Goal: Transaction & Acquisition: Purchase product/service

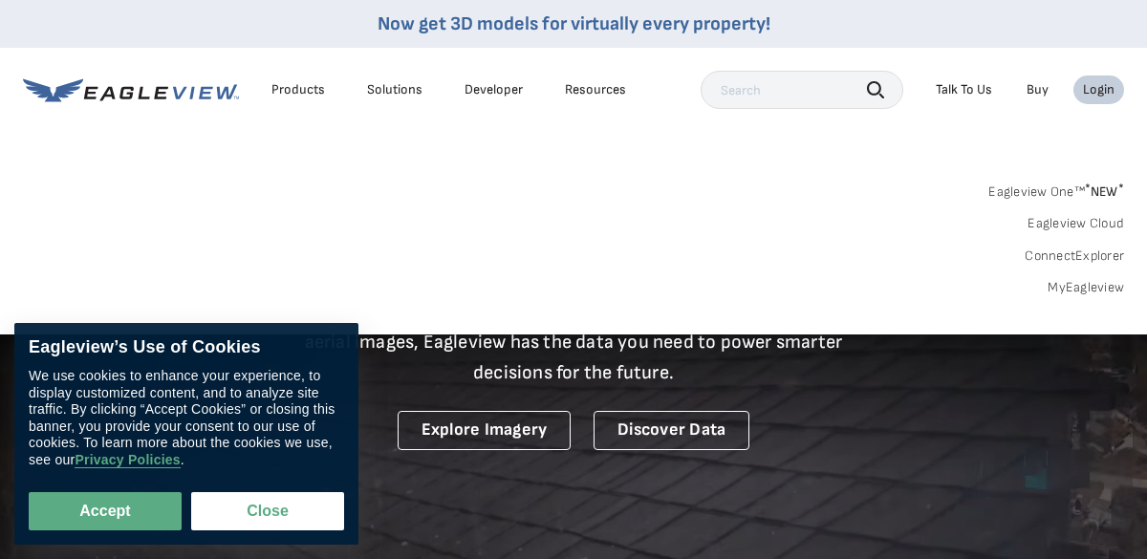
click at [1107, 92] on div "Login" at bounding box center [1099, 89] width 32 height 17
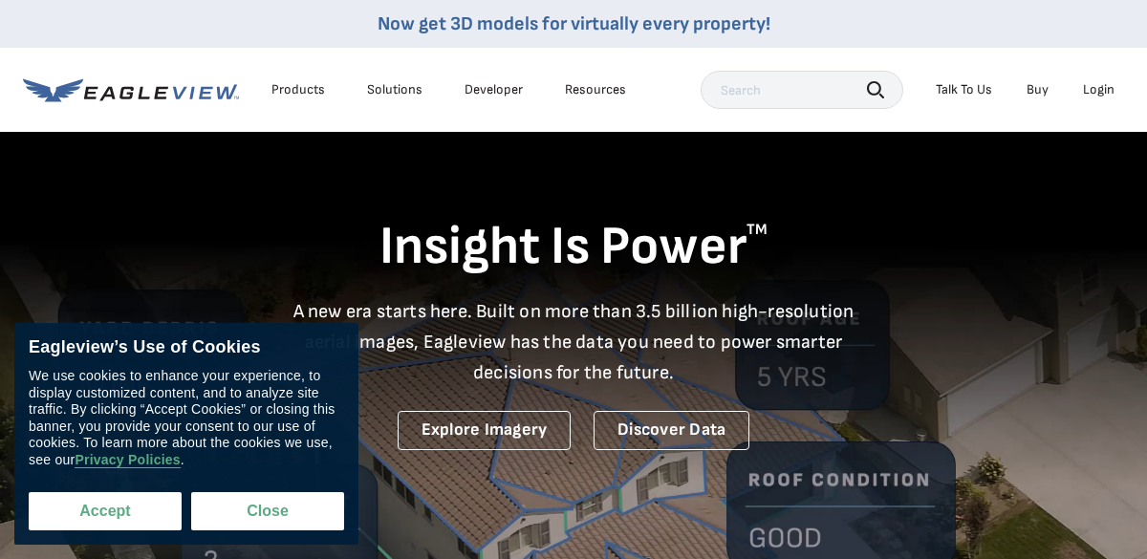
click at [121, 518] on button "Accept" at bounding box center [105, 511] width 153 height 38
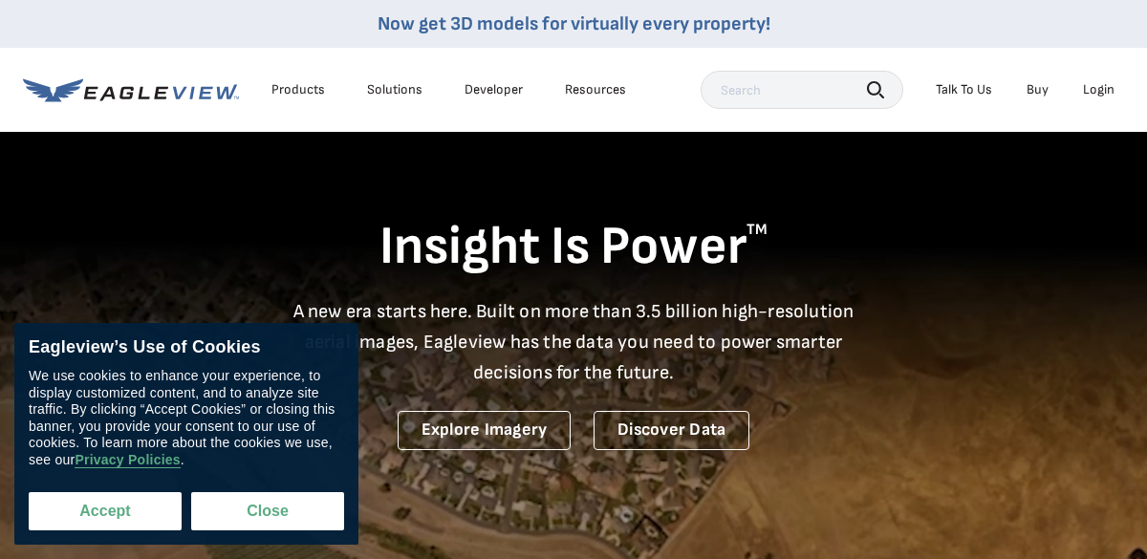
checkbox input "true"
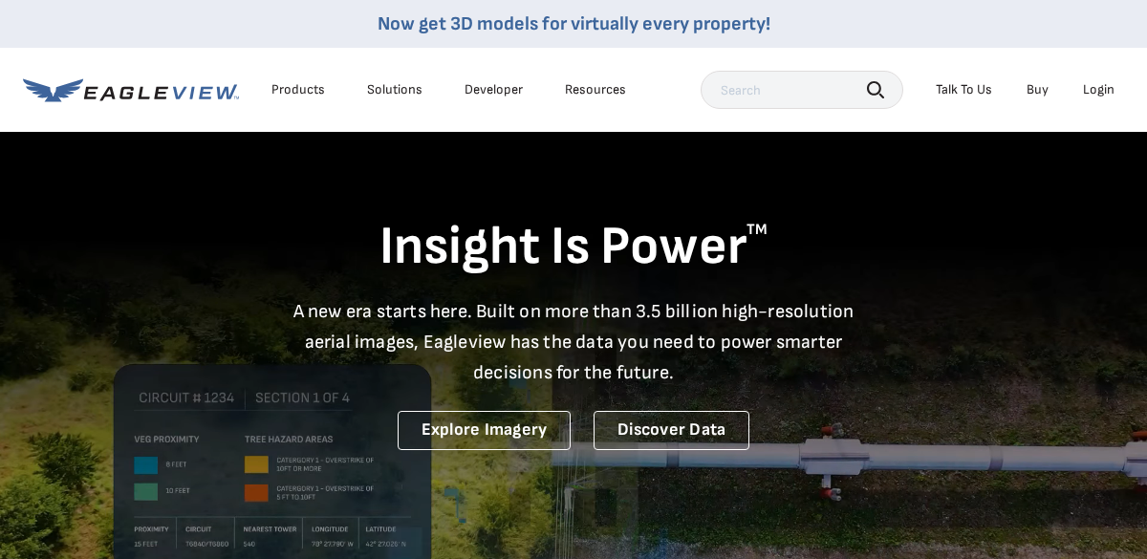
click at [1105, 88] on div "Login" at bounding box center [1099, 89] width 32 height 17
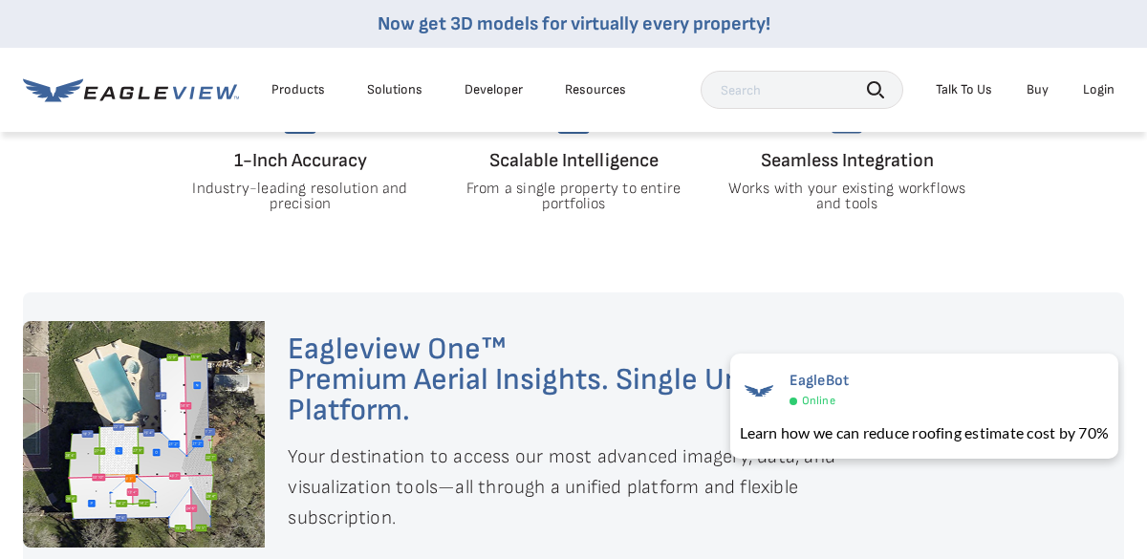
scroll to position [771, 0]
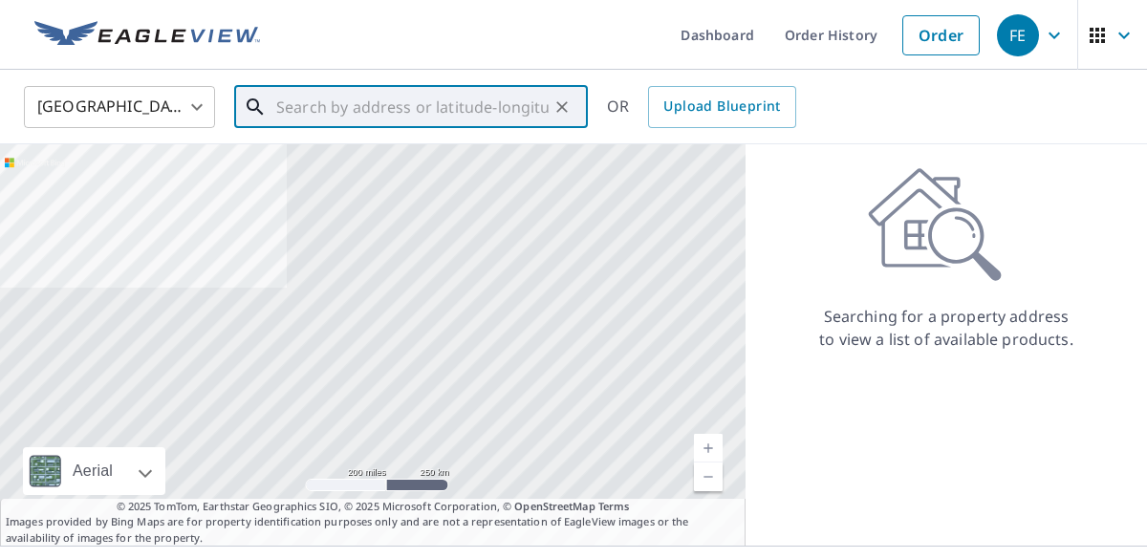
click at [334, 115] on input "text" at bounding box center [412, 107] width 272 height 54
click at [936, 47] on link "Order" at bounding box center [940, 35] width 77 height 40
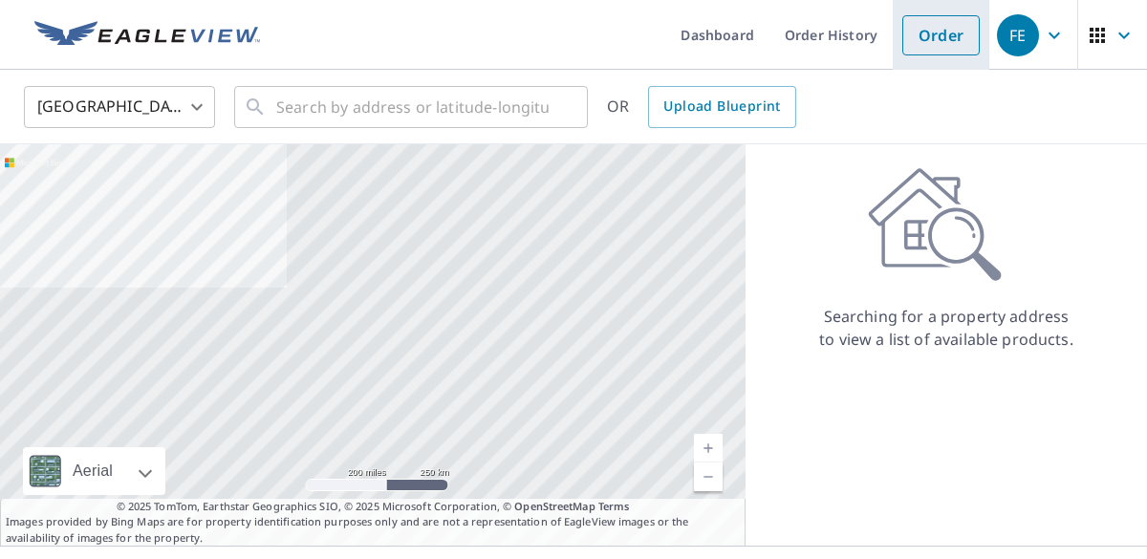
click at [934, 33] on link "Order" at bounding box center [940, 35] width 77 height 40
click at [439, 112] on input "text" at bounding box center [412, 107] width 272 height 54
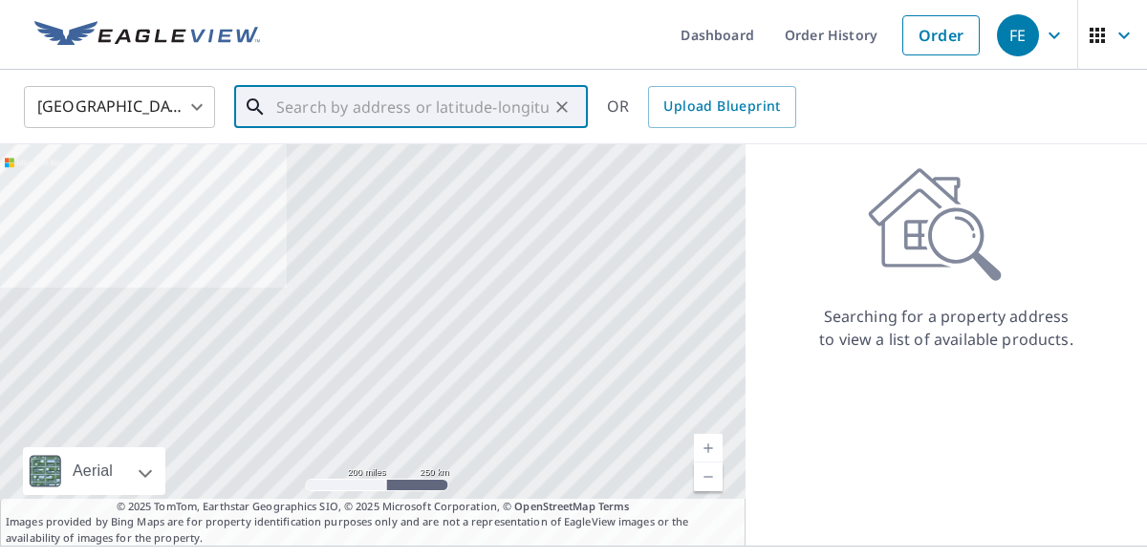
paste input "[STREET_ADDRESS]"
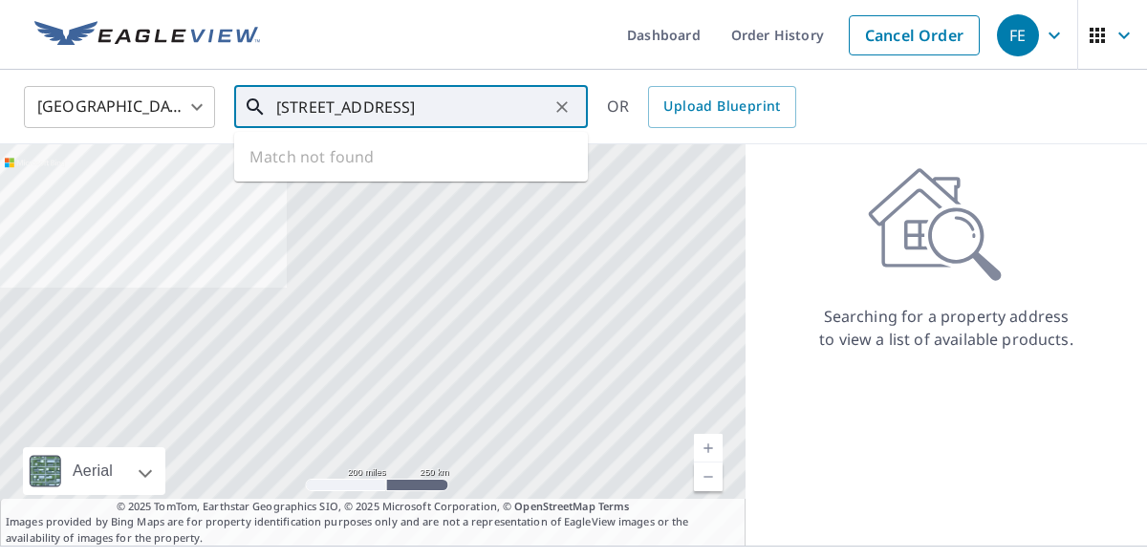
scroll to position [0, 39]
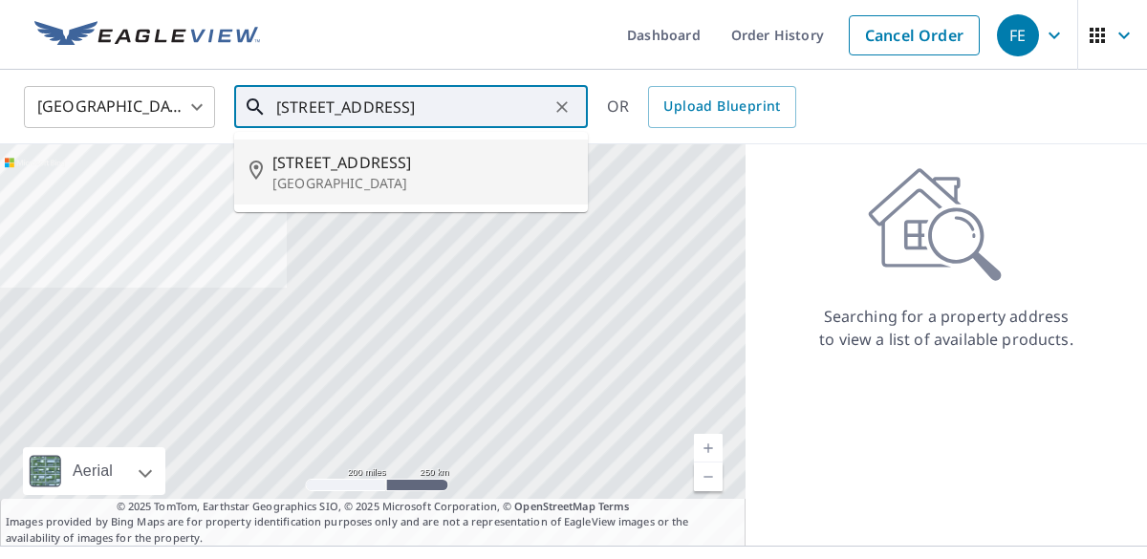
click at [396, 184] on p "[GEOGRAPHIC_DATA]" at bounding box center [422, 183] width 300 height 19
type input "[STREET_ADDRESS]"
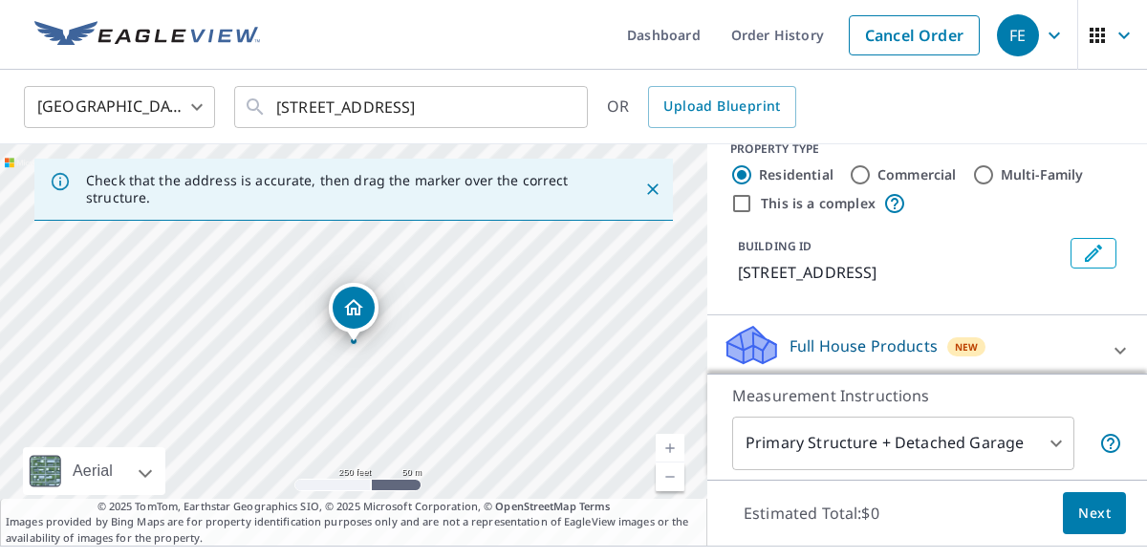
scroll to position [28, 0]
drag, startPoint x: 490, startPoint y: 388, endPoint x: 584, endPoint y: 222, distance: 190.9
click at [585, 222] on div "[STREET_ADDRESS]" at bounding box center [353, 345] width 707 height 402
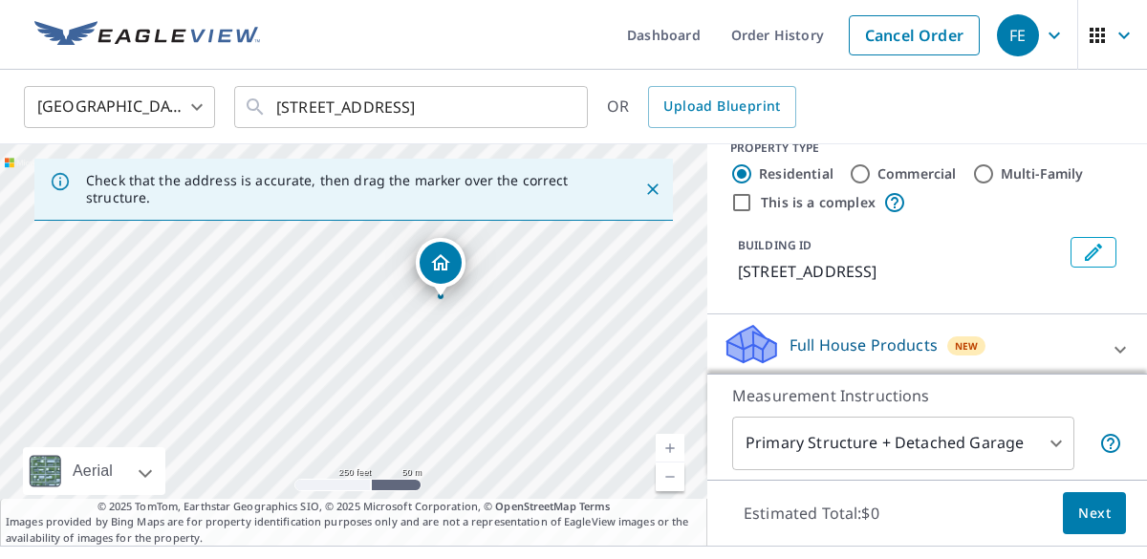
drag, startPoint x: 551, startPoint y: 369, endPoint x: 541, endPoint y: 496, distance: 127.5
click at [543, 500] on div "Check that the address is accurate, then drag the marker over the correct struc…" at bounding box center [353, 345] width 707 height 402
drag, startPoint x: 494, startPoint y: 349, endPoint x: 569, endPoint y: 532, distance: 198.1
click at [568, 539] on div "Check that the address is accurate, then drag the marker over the correct struc…" at bounding box center [353, 345] width 707 height 402
drag, startPoint x: 435, startPoint y: 329, endPoint x: 531, endPoint y: 576, distance: 264.5
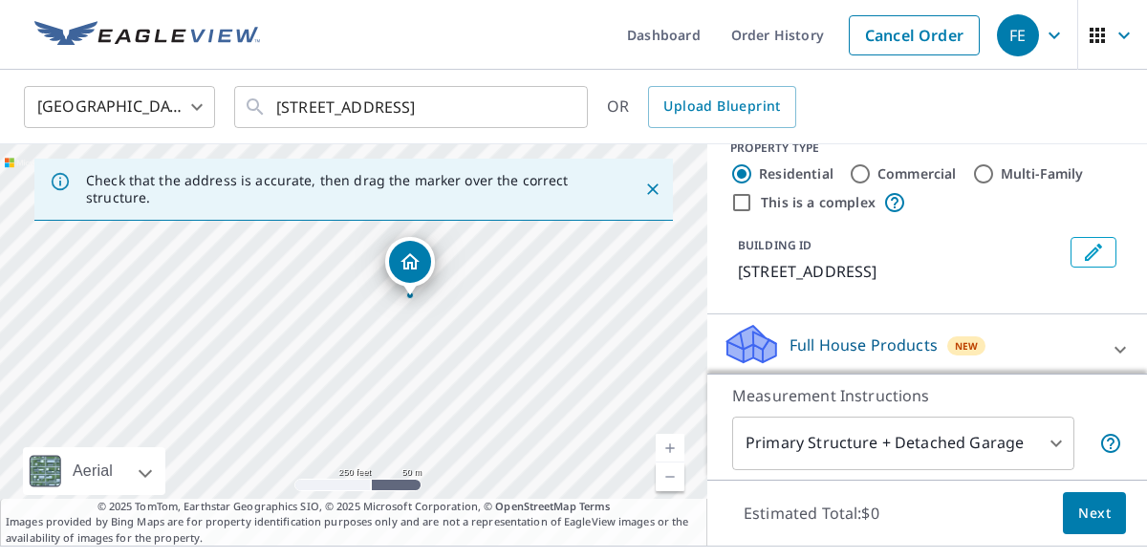
click at [531, 558] on html "FE FE Dashboard Order History Cancel Order FE United States US ​ 2701 Homestead…" at bounding box center [573, 279] width 1147 height 559
drag, startPoint x: 433, startPoint y: 347, endPoint x: 525, endPoint y: 585, distance: 255.1
click at [525, 558] on html "FE FE Dashboard Order History Cancel Order FE United States US ​ 2701 Homestead…" at bounding box center [573, 279] width 1147 height 559
click at [652, 190] on icon "Close" at bounding box center [652, 189] width 19 height 19
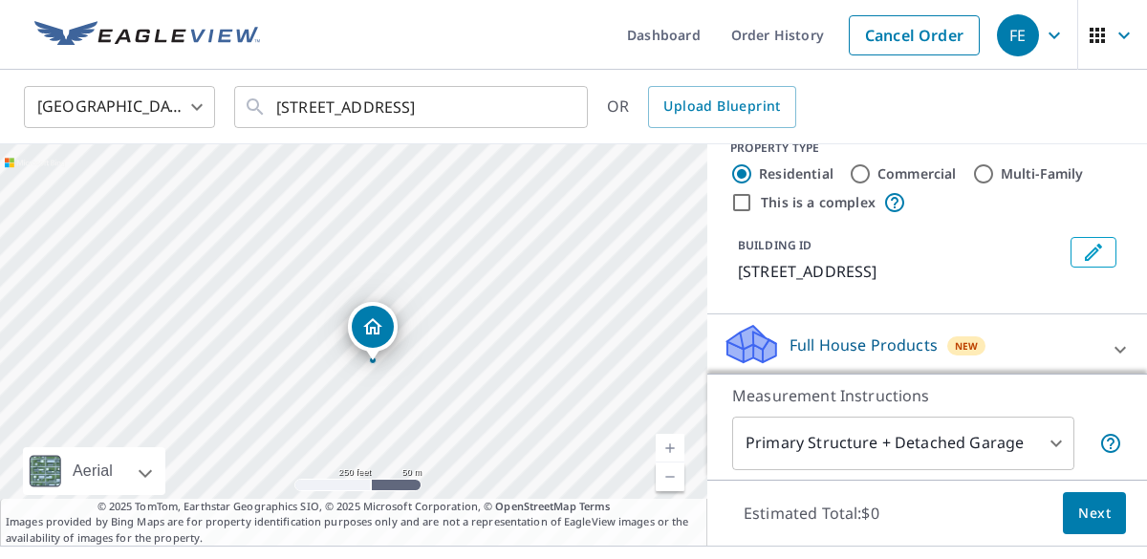
drag, startPoint x: 493, startPoint y: 343, endPoint x: 791, endPoint y: 167, distance: 345.5
click at [791, 168] on div "2701 Homestead Rd Chapel Hill, NC 27516 Aerial Road A standard road map Aerial …" at bounding box center [573, 345] width 1147 height 402
drag, startPoint x: 413, startPoint y: 299, endPoint x: 679, endPoint y: 141, distance: 309.1
click at [679, 144] on div "2701 Homestead Rd Chapel Hill, NC 27516" at bounding box center [353, 345] width 707 height 402
drag, startPoint x: 269, startPoint y: 427, endPoint x: 434, endPoint y: 479, distance: 173.3
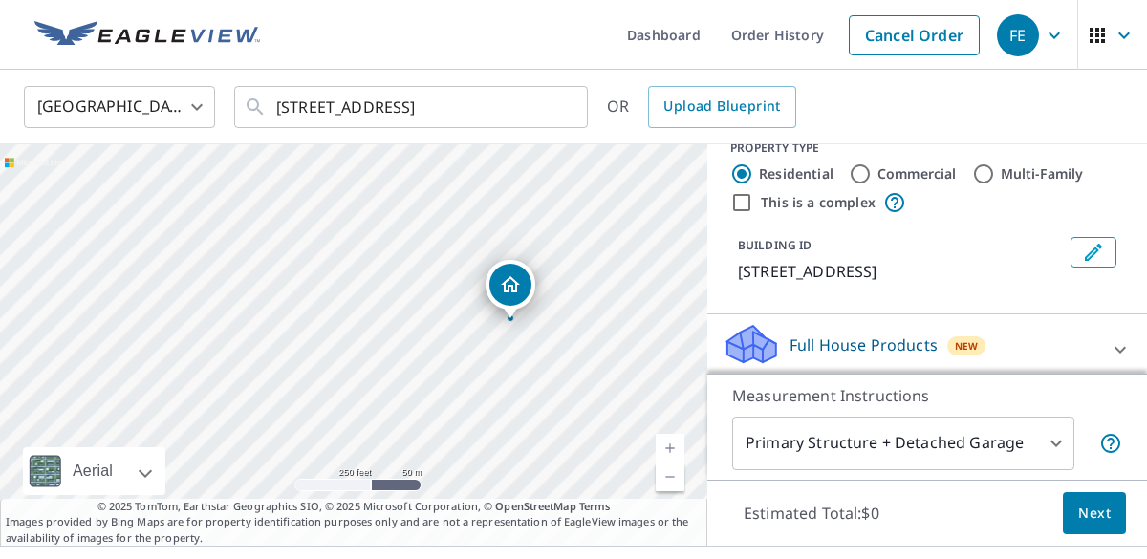
click at [434, 479] on div "2701 Homestead Rd Chapel Hill, NC 27516" at bounding box center [353, 345] width 707 height 402
click at [743, 199] on input "This is a complex" at bounding box center [741, 202] width 23 height 23
checkbox input "true"
radio input "false"
radio input "true"
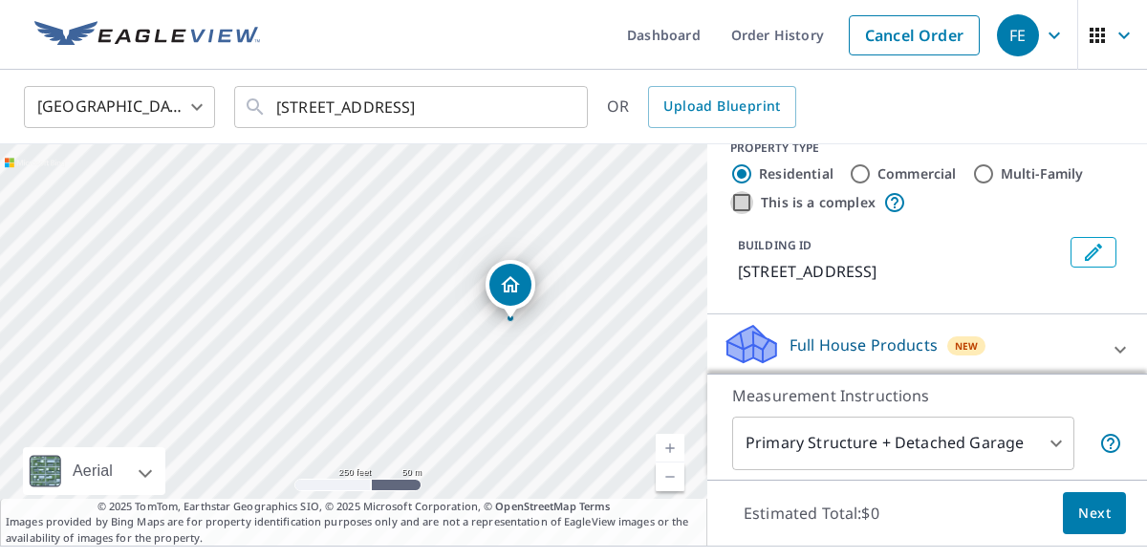
type input "4"
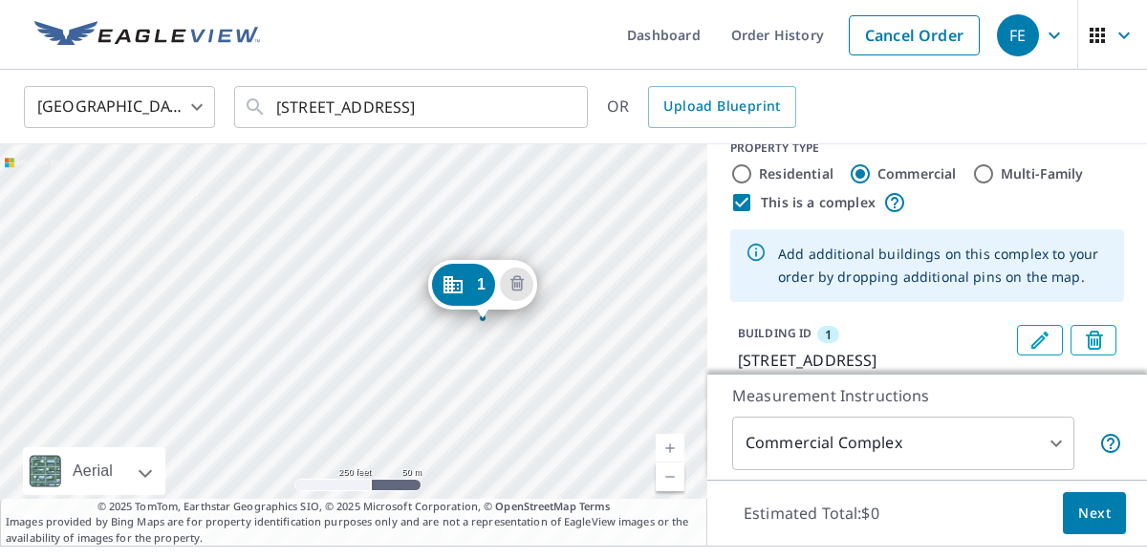
drag, startPoint x: 298, startPoint y: 399, endPoint x: 426, endPoint y: 371, distance: 131.1
click at [427, 375] on div "1 2701 Homestead Rd Chapel Hill, NC 27516" at bounding box center [353, 345] width 707 height 402
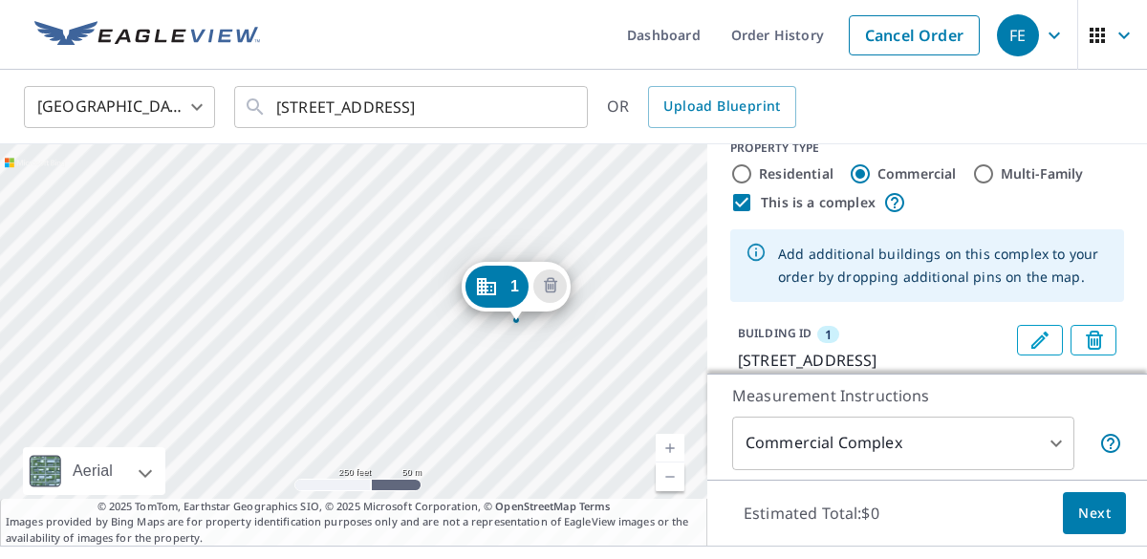
drag, startPoint x: 415, startPoint y: 441, endPoint x: 448, endPoint y: 444, distance: 33.6
click at [448, 444] on div "1 2701 Homestead Rd Chapel Hill, NC 27516" at bounding box center [353, 345] width 707 height 402
click at [678, 444] on link "Current Level 17, Zoom In" at bounding box center [670, 448] width 29 height 29
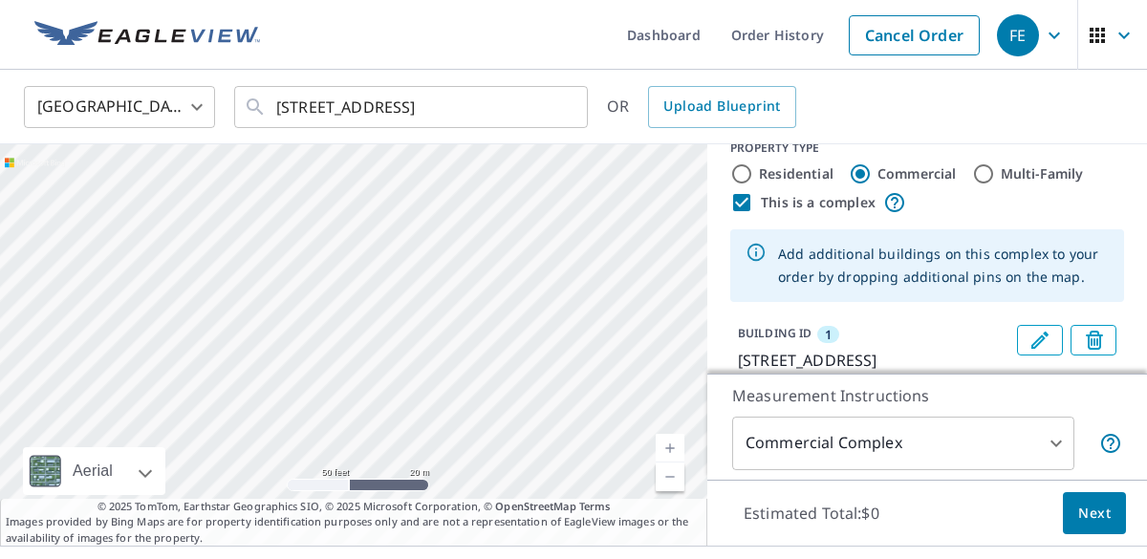
click at [669, 486] on link "Current Level 19, Zoom Out" at bounding box center [670, 477] width 29 height 29
drag, startPoint x: 632, startPoint y: 423, endPoint x: 578, endPoint y: 263, distance: 168.4
click at [578, 261] on div "1 2701 Homestead Rd Chapel Hill, NC 27516" at bounding box center [353, 345] width 707 height 402
drag, startPoint x: 484, startPoint y: 336, endPoint x: 523, endPoint y: 136, distance: 203.6
click at [524, 132] on div "United States US ​ 2701 Homestead Rd Chapel Hill, NC 27516 ​ OR Upload Blueprin…" at bounding box center [573, 308] width 1147 height 476
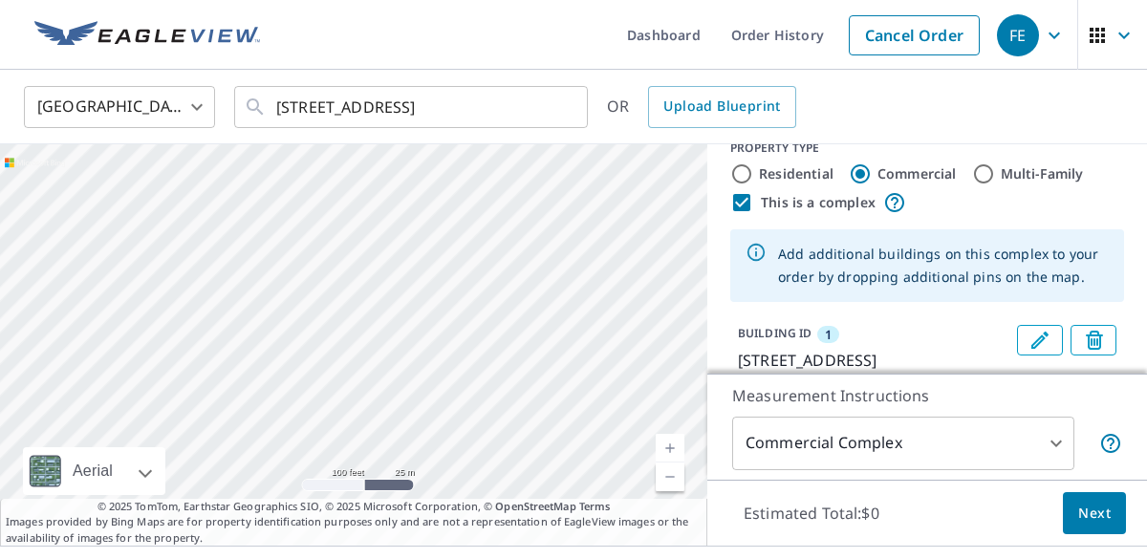
drag, startPoint x: 443, startPoint y: 291, endPoint x: 505, endPoint y: 66, distance: 233.1
click at [505, 66] on div "Dashboard Order History Cancel Order FE United States US ​ 2701 Homestead Rd Ch…" at bounding box center [573, 279] width 1147 height 559
drag, startPoint x: 301, startPoint y: 231, endPoint x: 536, endPoint y: 33, distance: 307.4
click at [536, 37] on div "Dashboard Order History Cancel Order FE United States US ​ 2701 Homestead Rd Ch…" at bounding box center [573, 279] width 1147 height 559
drag, startPoint x: 381, startPoint y: 367, endPoint x: 702, endPoint y: -15, distance: 498.8
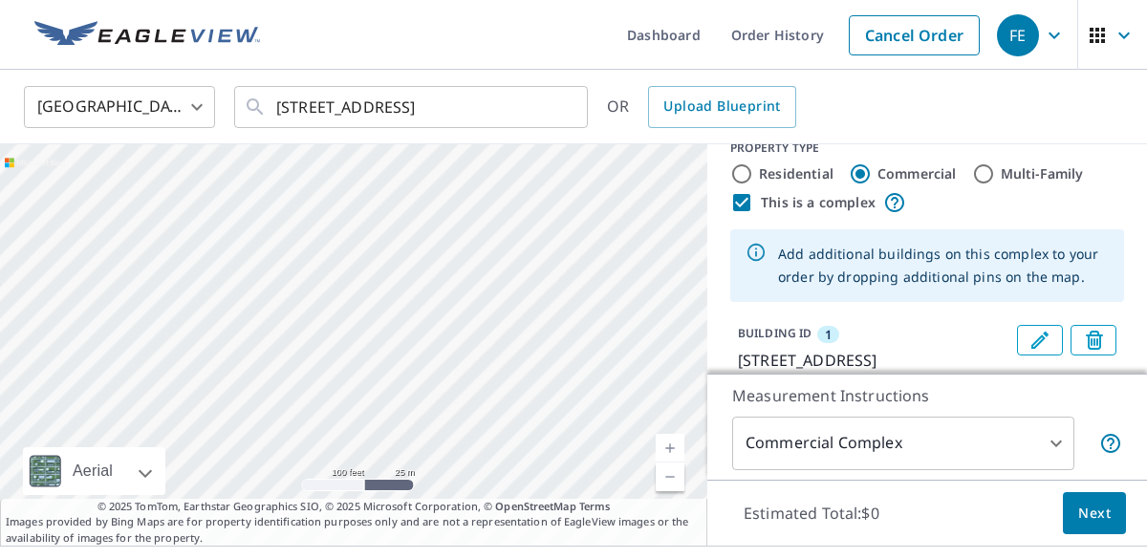
click at [702, 0] on html "FE FE Dashboard Order History Cancel Order FE United States US ​ 2701 Homestead…" at bounding box center [573, 279] width 1147 height 559
drag, startPoint x: 552, startPoint y: 374, endPoint x: 659, endPoint y: 95, distance: 299.0
click at [659, 95] on div "United States US ​ 2701 Homestead Rd Chapel Hill, NC 27516 ​ OR Upload Blueprin…" at bounding box center [573, 308] width 1147 height 476
drag, startPoint x: 300, startPoint y: 370, endPoint x: 554, endPoint y: 27, distance: 427.1
click at [554, 27] on div "Dashboard Order History Cancel Order FE United States US ​ 2701 Homestead Rd Ch…" at bounding box center [573, 279] width 1147 height 559
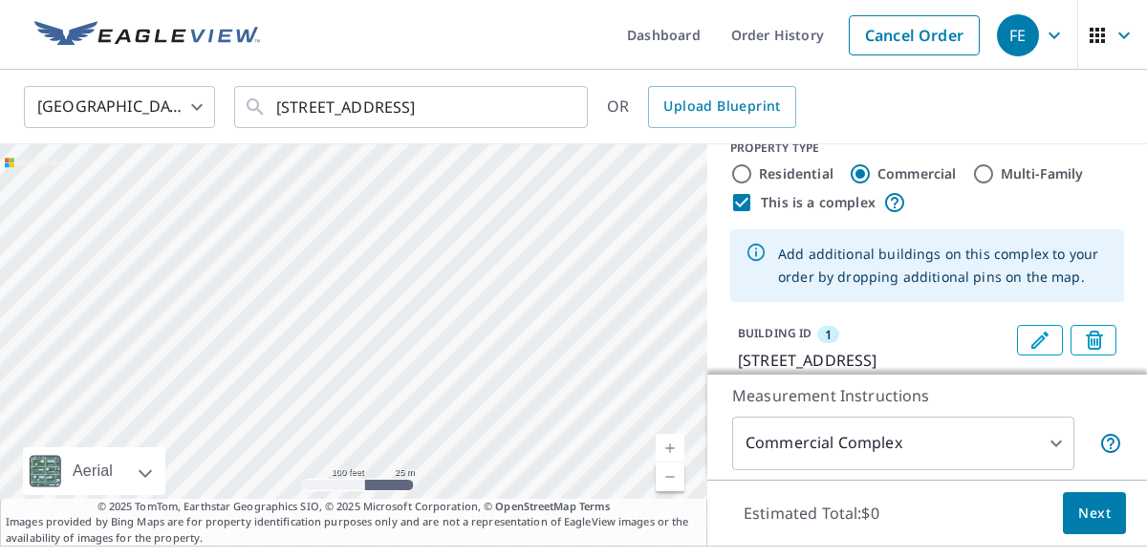
click at [669, 478] on link "Current Level 18, Zoom Out" at bounding box center [670, 477] width 29 height 29
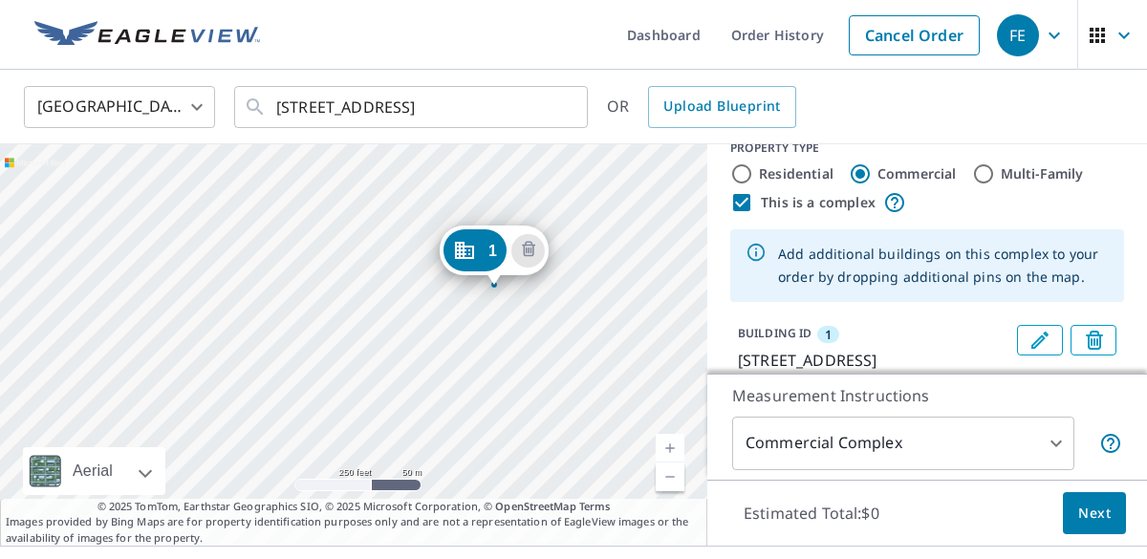
drag, startPoint x: 610, startPoint y: 253, endPoint x: 589, endPoint y: 456, distance: 203.8
click at [589, 456] on div "1 2701 Homestead Rd Chapel Hill, NC 27516" at bounding box center [353, 345] width 707 height 402
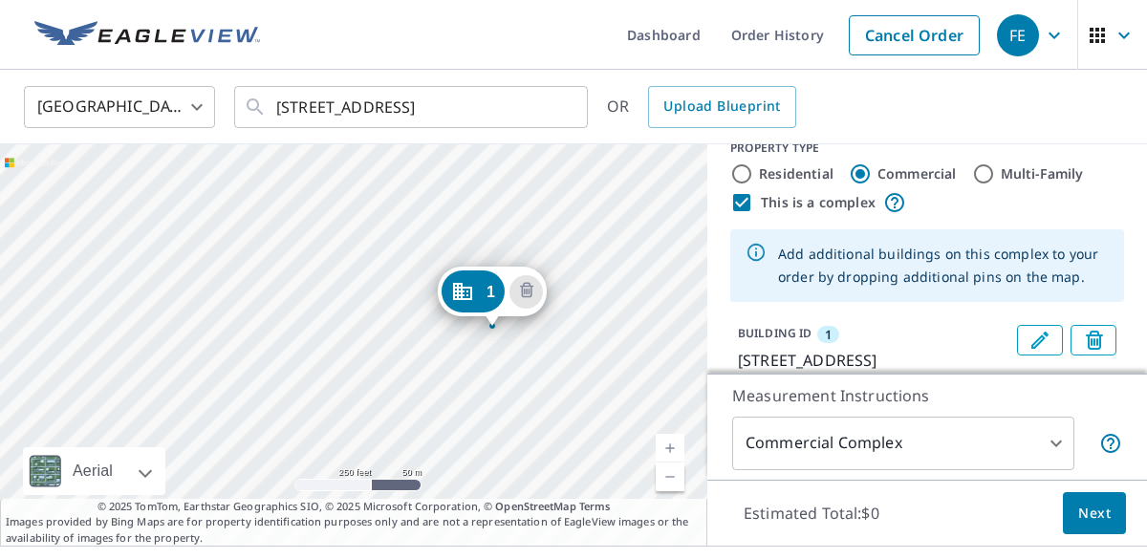
drag, startPoint x: 589, startPoint y: 456, endPoint x: 586, endPoint y: 497, distance: 41.2
click at [586, 497] on div "1 2701 Homestead Rd Chapel Hill, NC 27516" at bounding box center [353, 345] width 707 height 402
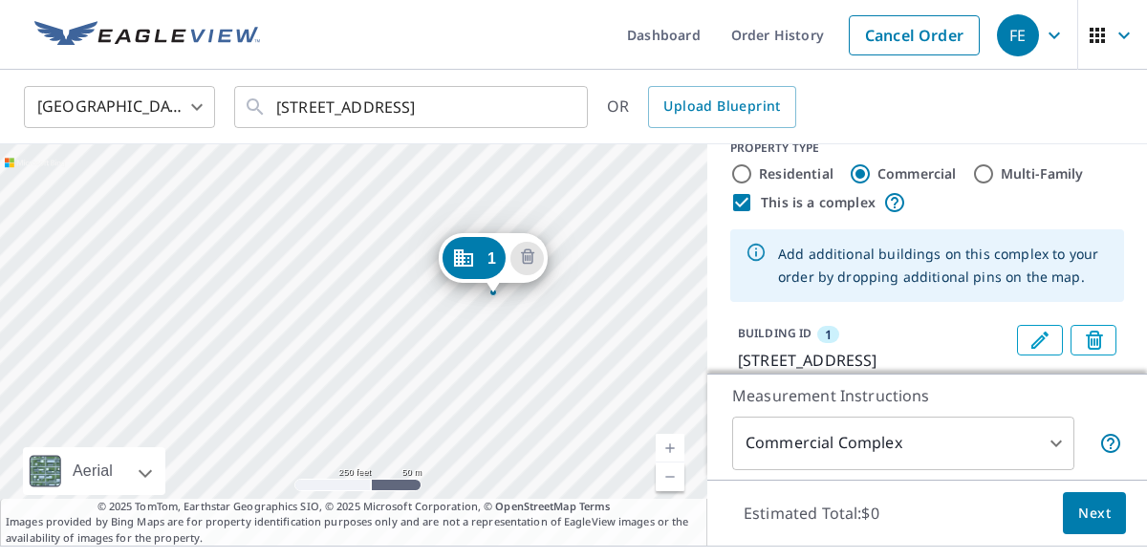
drag, startPoint x: 586, startPoint y: 497, endPoint x: 588, endPoint y: 463, distance: 34.5
click at [588, 463] on div "1 2701 Homestead Rd Chapel Hill, NC 27516" at bounding box center [353, 345] width 707 height 402
drag, startPoint x: 496, startPoint y: 431, endPoint x: 518, endPoint y: 235, distance: 197.2
click at [518, 229] on div "1 2701 Homestead Rd Chapel Hill, NC 27516" at bounding box center [353, 345] width 707 height 402
drag, startPoint x: 518, startPoint y: 235, endPoint x: 493, endPoint y: 421, distance: 187.1
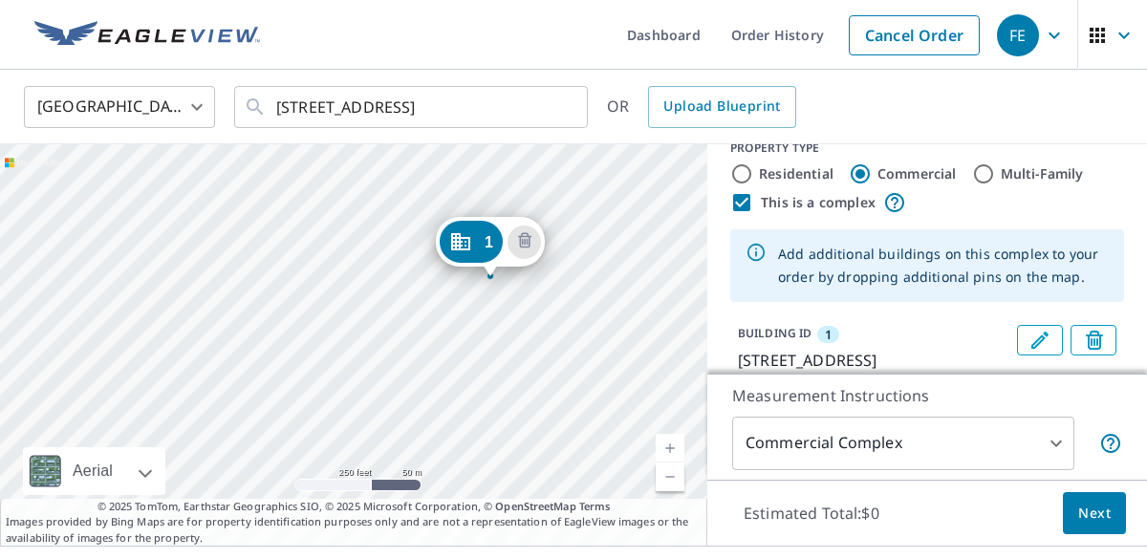
click at [493, 421] on div "1 2701 Homestead Rd Chapel Hill, NC 27516" at bounding box center [353, 345] width 707 height 402
click at [532, 240] on icon "Delete building 1" at bounding box center [524, 241] width 23 height 23
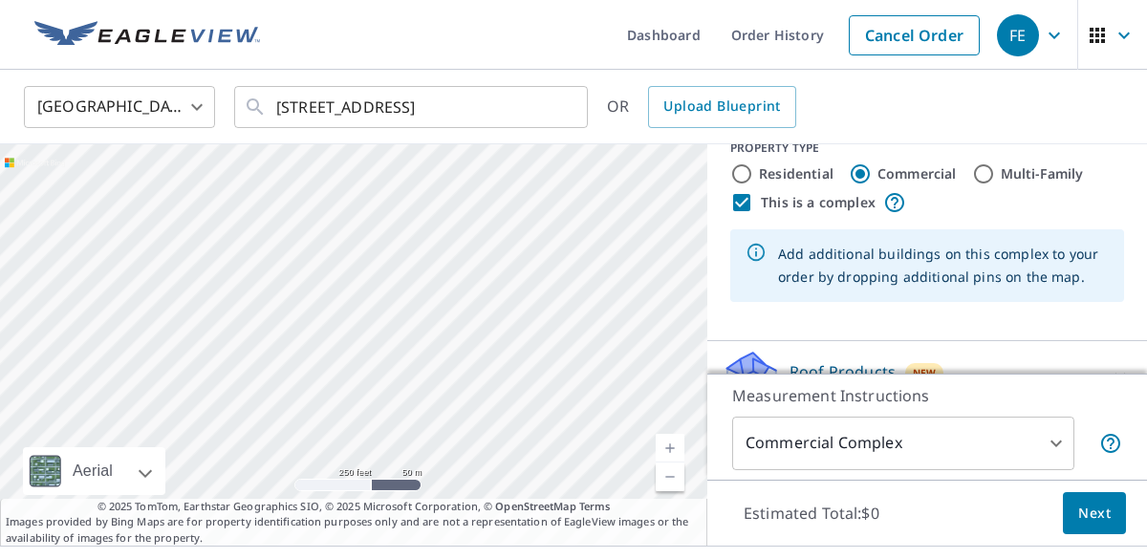
drag, startPoint x: 375, startPoint y: 379, endPoint x: 544, endPoint y: 375, distance: 169.3
click at [544, 377] on div at bounding box center [353, 345] width 707 height 402
click at [674, 445] on link "Current Level 17, Zoom In" at bounding box center [670, 448] width 29 height 29
drag, startPoint x: 631, startPoint y: 372, endPoint x: 542, endPoint y: 354, distance: 90.7
click at [541, 354] on div at bounding box center [353, 345] width 707 height 402
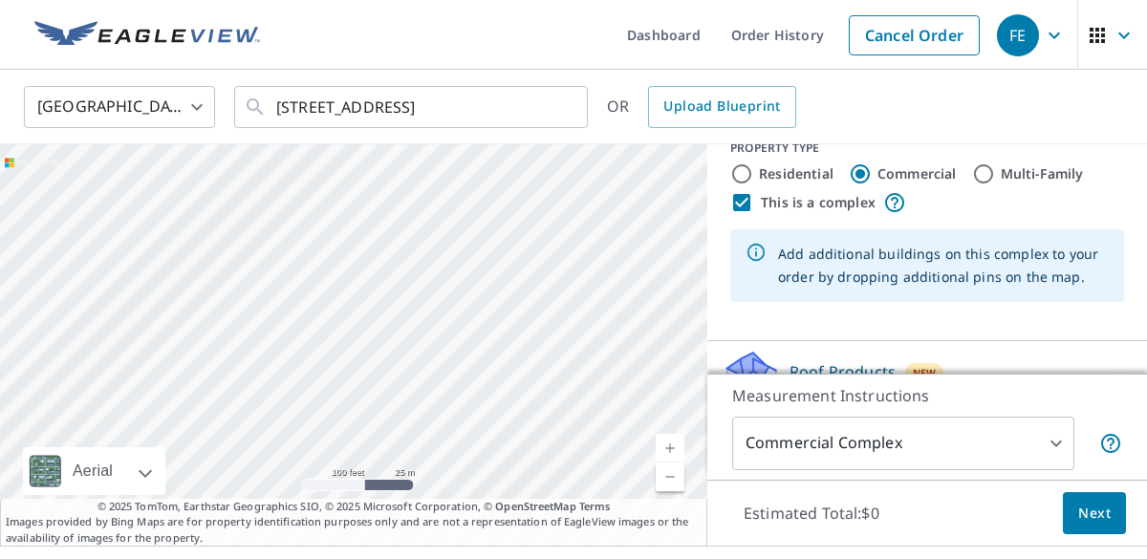
click at [664, 445] on link "Current Level 18, Zoom In" at bounding box center [670, 448] width 29 height 29
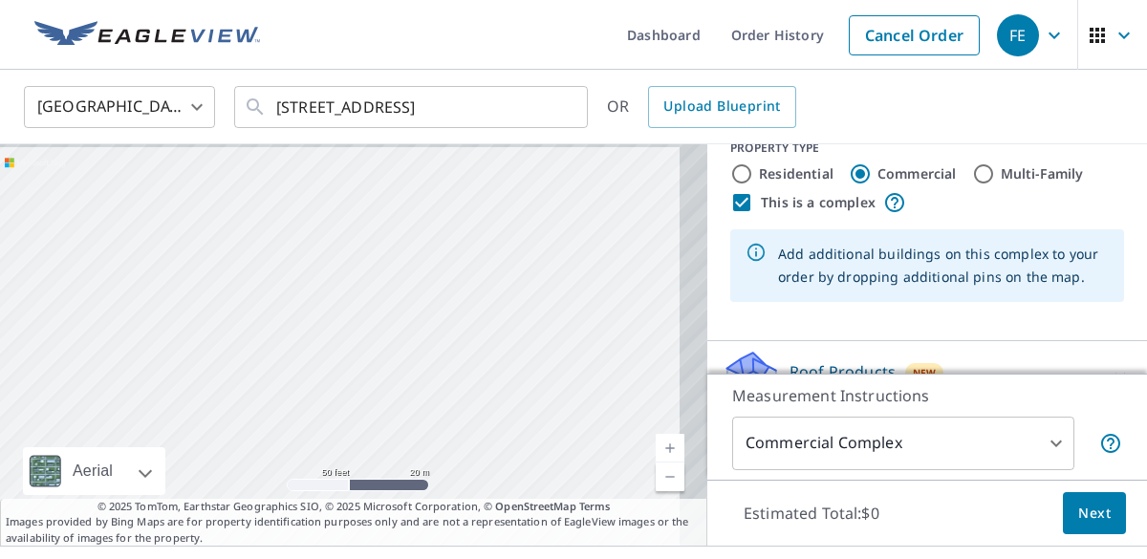
drag, startPoint x: 637, startPoint y: 400, endPoint x: 307, endPoint y: 411, distance: 330.0
click at [307, 411] on div at bounding box center [353, 345] width 707 height 402
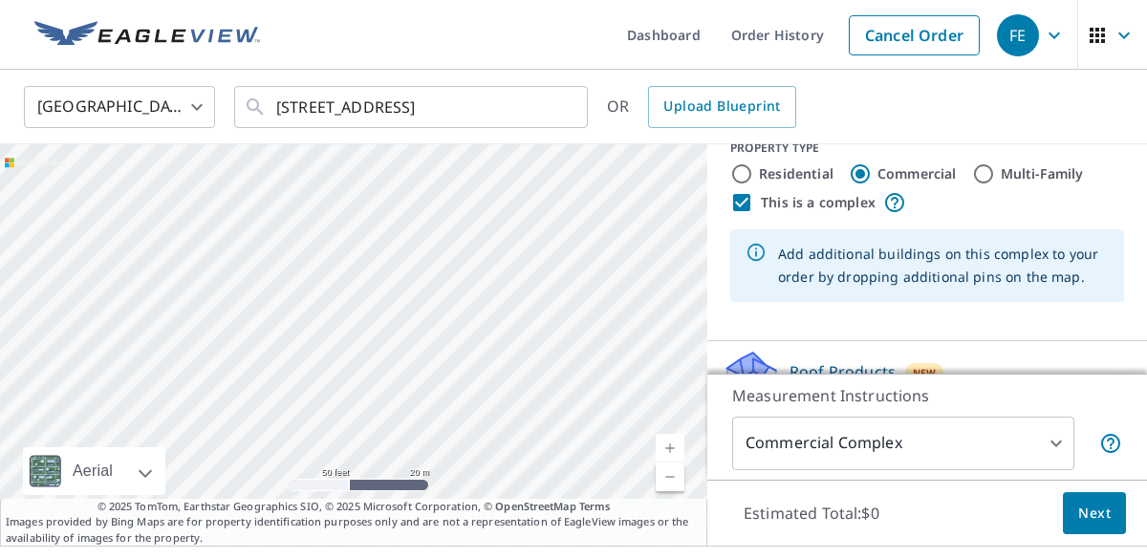
drag, startPoint x: 546, startPoint y: 423, endPoint x: 470, endPoint y: 403, distance: 77.9
click at [470, 403] on div at bounding box center [353, 345] width 707 height 402
click at [445, 295] on div at bounding box center [353, 345] width 707 height 402
type input "2701 Homestead Rd, Chapel Hill, NC, 27516"
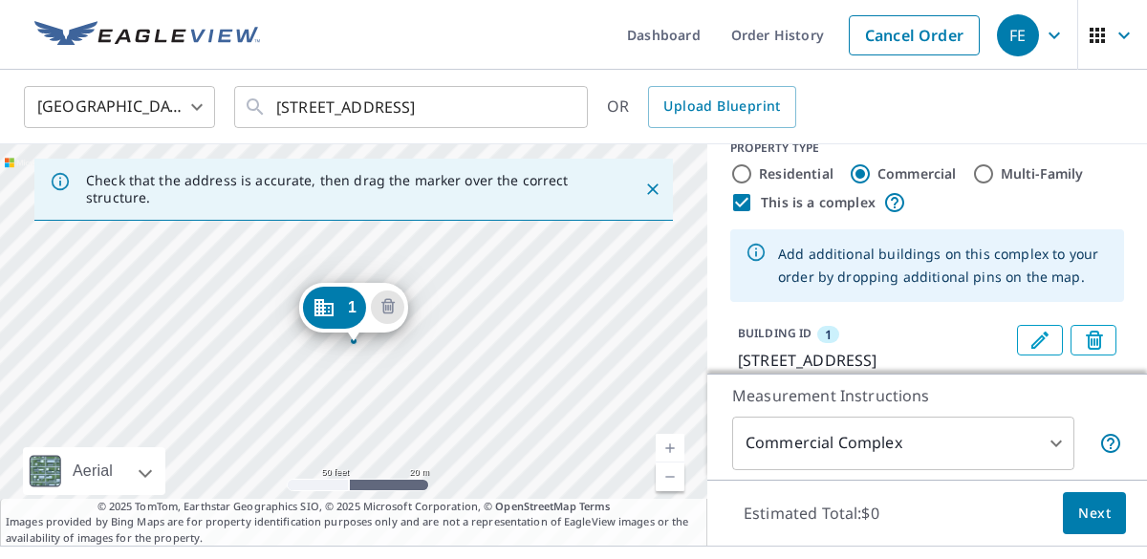
click at [1090, 511] on span "Next" at bounding box center [1094, 514] width 33 height 24
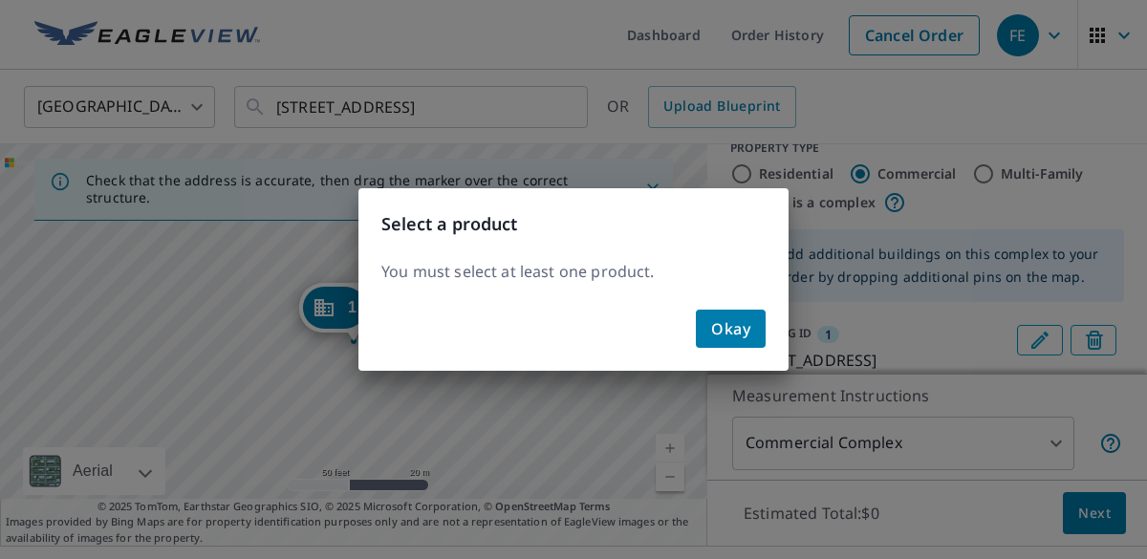
click at [739, 327] on span "Okay" at bounding box center [730, 328] width 39 height 27
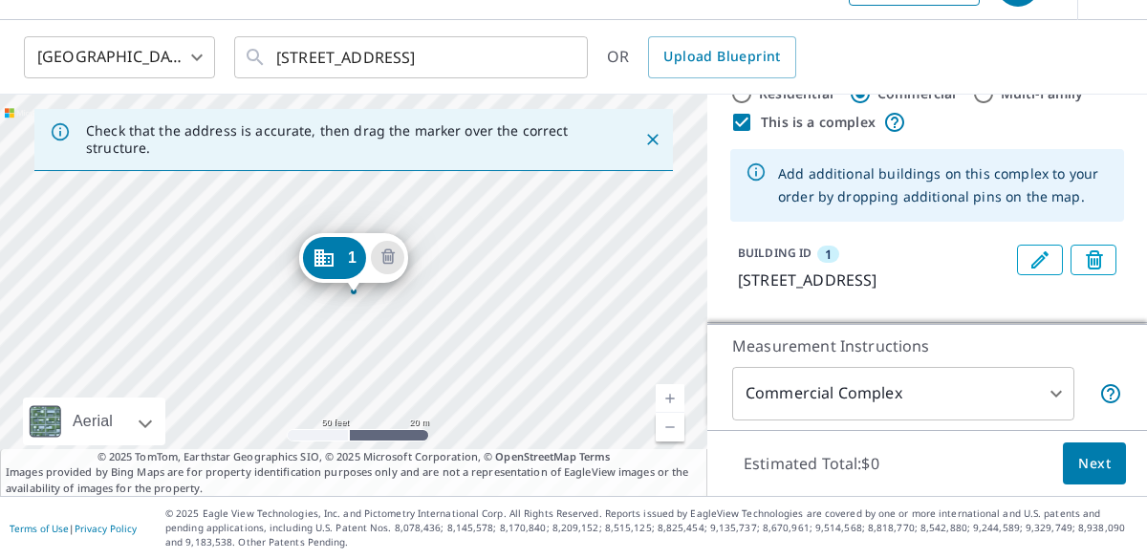
scroll to position [68, 0]
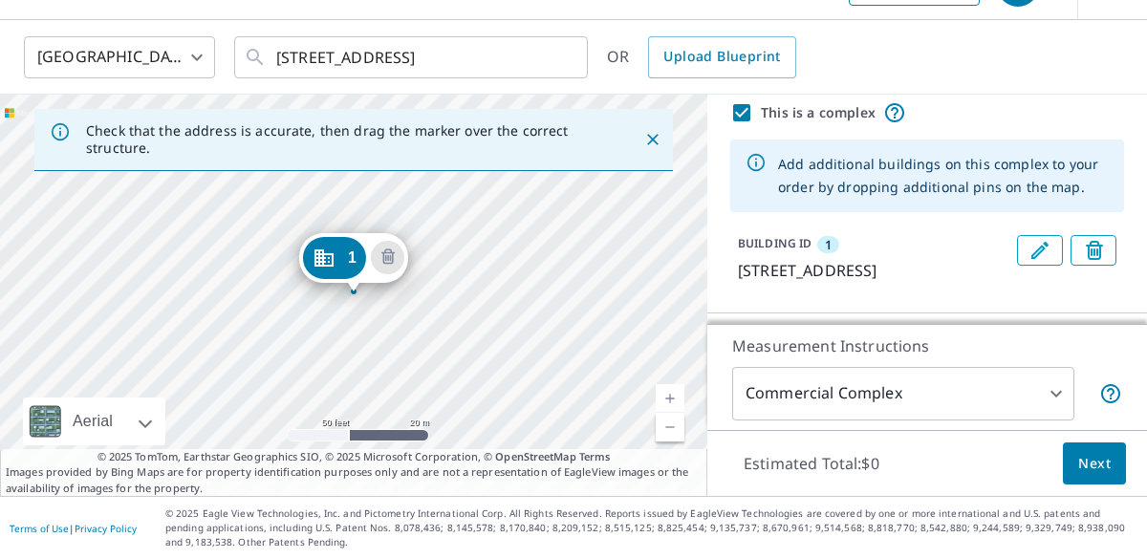
click at [980, 399] on body "FE FE Dashboard Order History Cancel Order FE United States US ​ 2701 Homestead…" at bounding box center [573, 279] width 1147 height 559
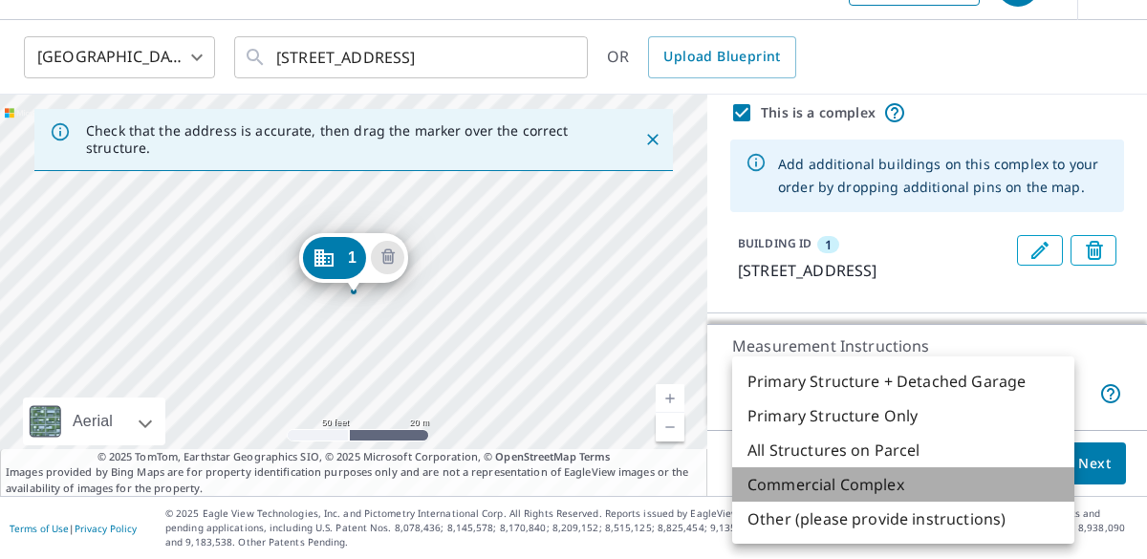
click at [916, 489] on li "Commercial Complex" at bounding box center [903, 484] width 342 height 34
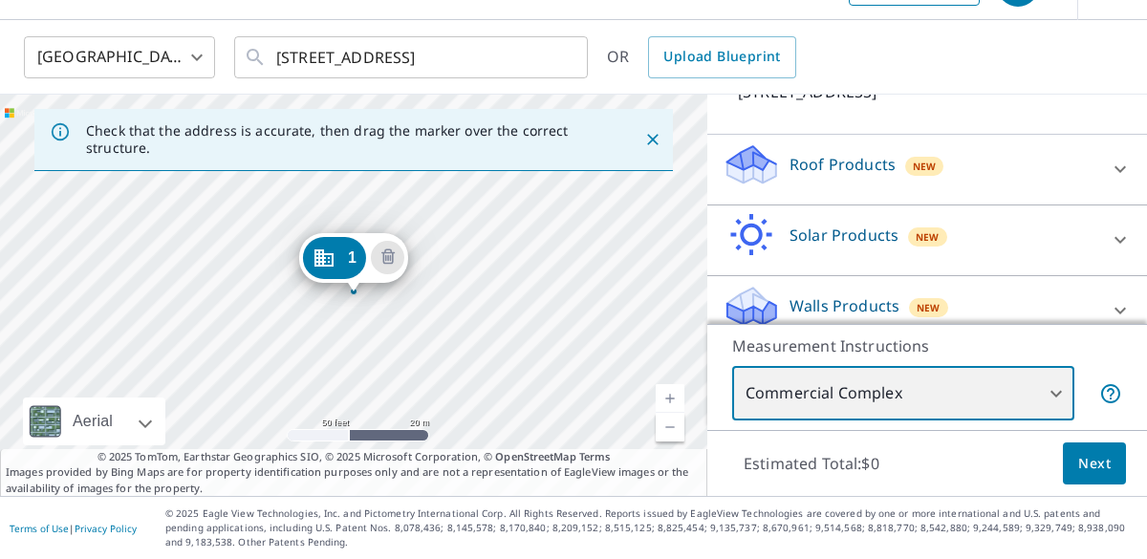
scroll to position [250, 0]
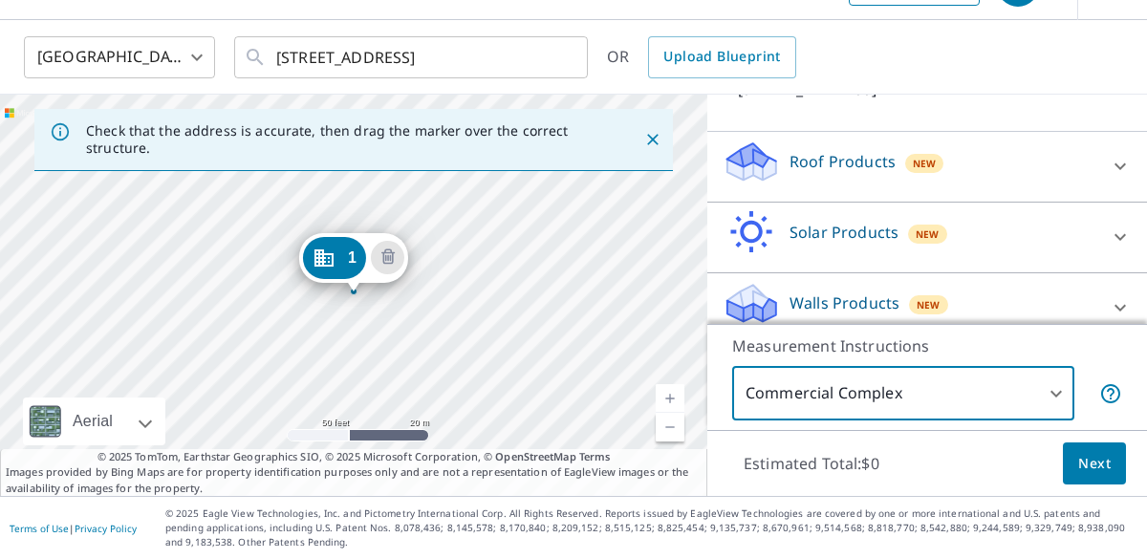
click at [1121, 170] on icon at bounding box center [1120, 166] width 11 height 7
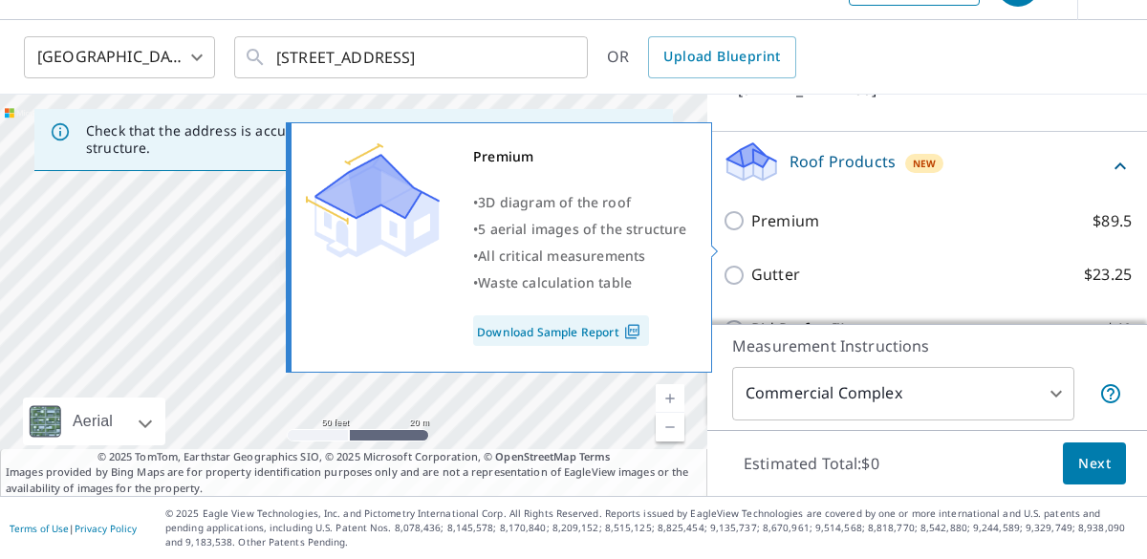
click at [738, 232] on input "Premium $89.5" at bounding box center [737, 220] width 29 height 23
checkbox input "true"
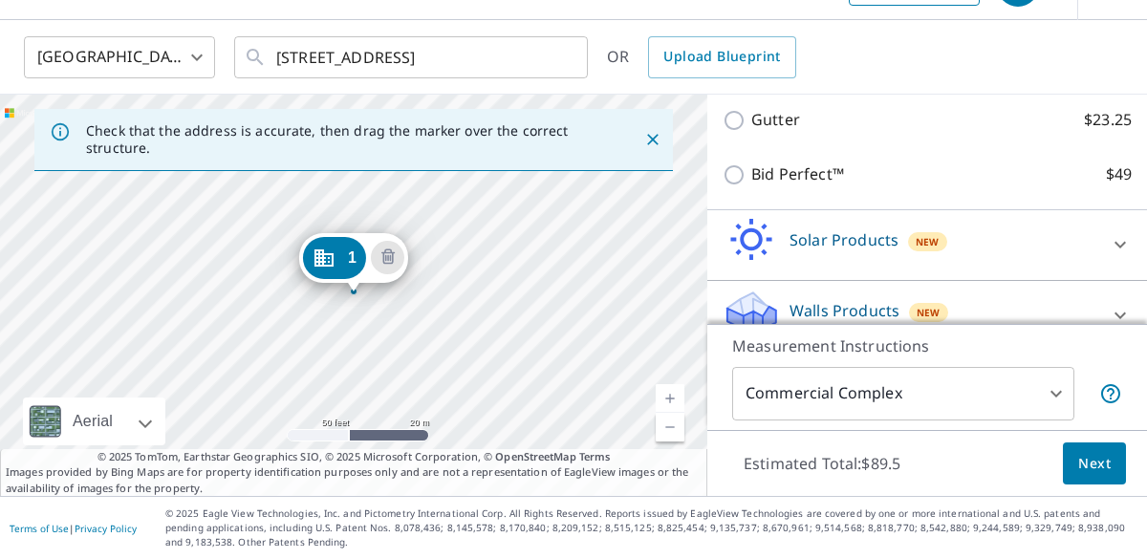
scroll to position [467, 0]
click at [1086, 469] on span "Next" at bounding box center [1094, 464] width 33 height 24
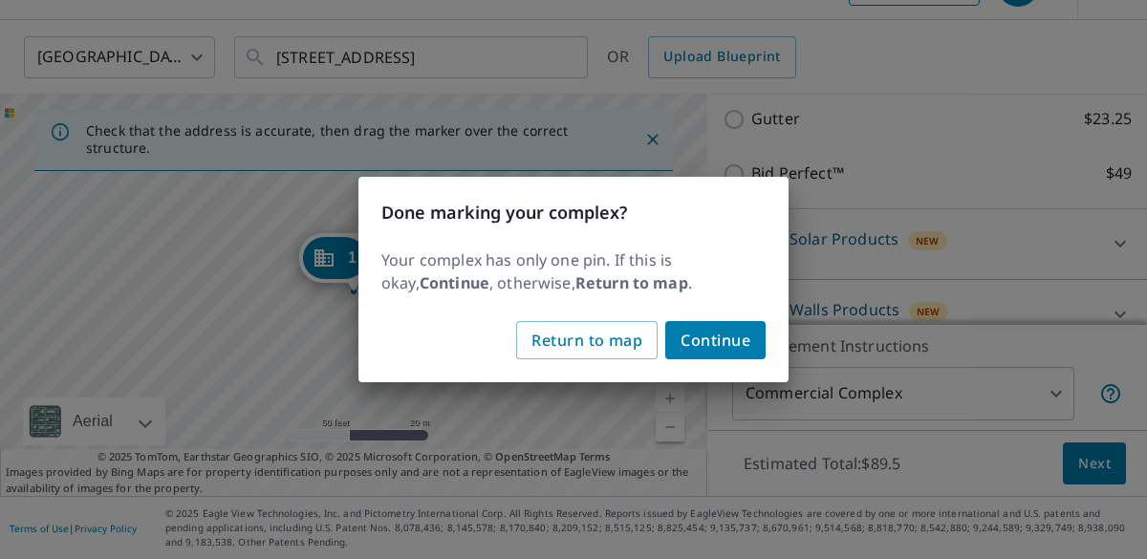
click at [726, 340] on span "Continue" at bounding box center [716, 340] width 70 height 27
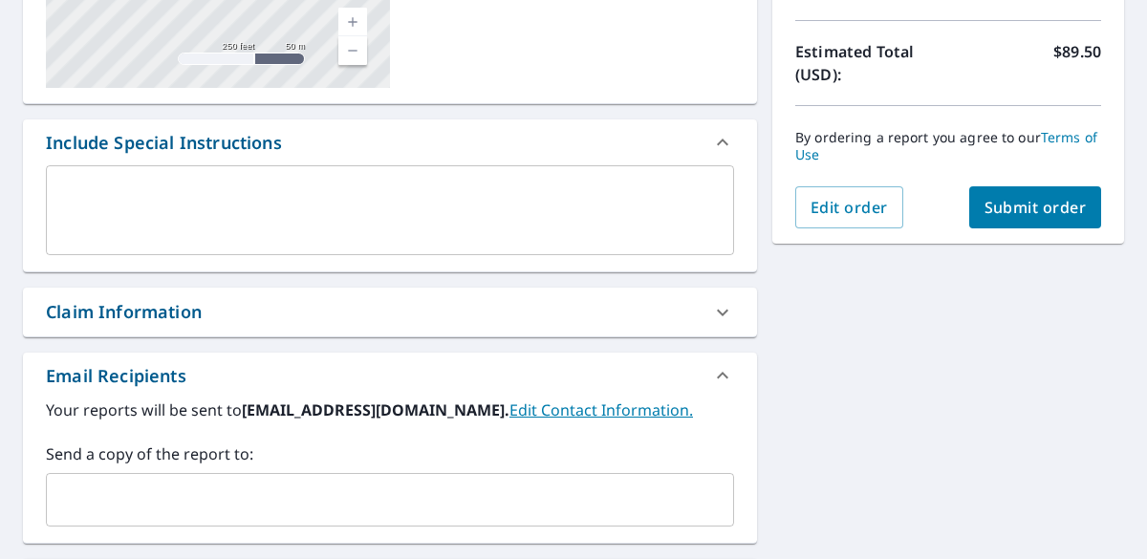
scroll to position [411, 0]
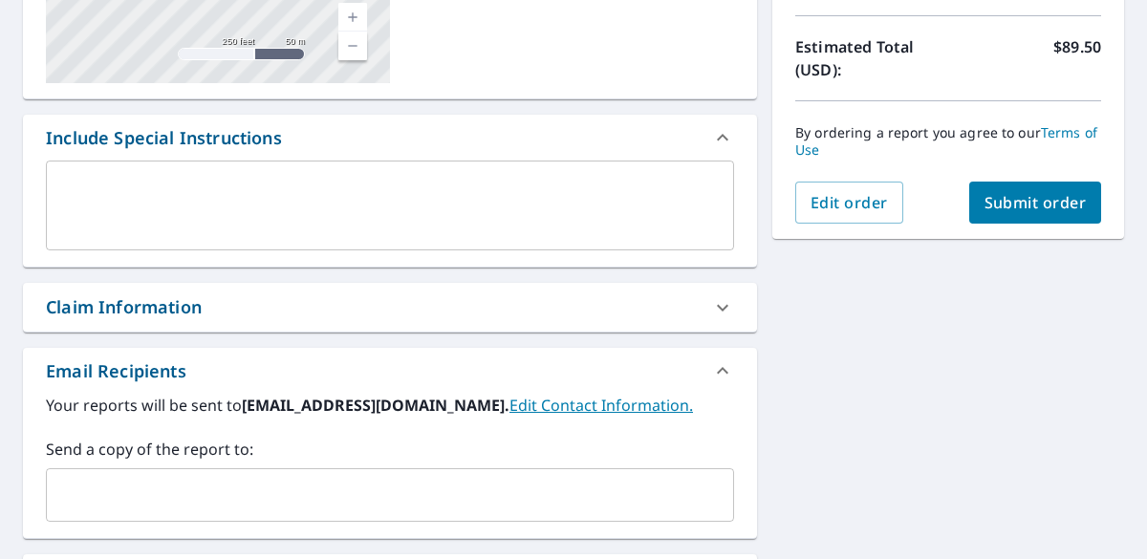
click at [1045, 202] on span "Submit order" at bounding box center [1036, 202] width 102 height 21
